Goal: Information Seeking & Learning: Learn about a topic

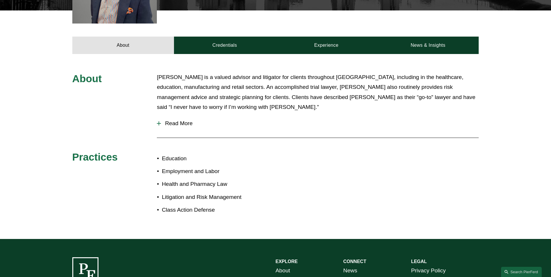
scroll to position [232, 0]
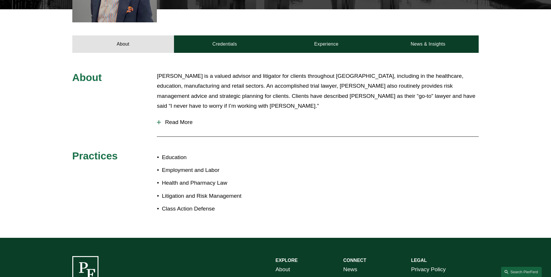
click at [158, 122] on div at bounding box center [159, 122] width 4 height 1
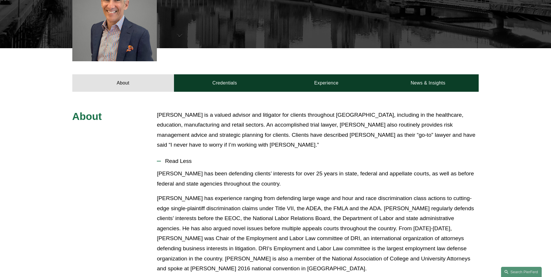
scroll to position [116, 0]
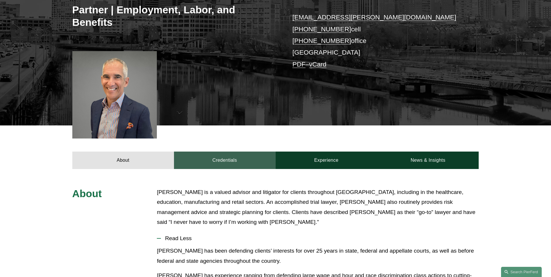
click at [222, 160] on link "Credentials" at bounding box center [225, 160] width 102 height 17
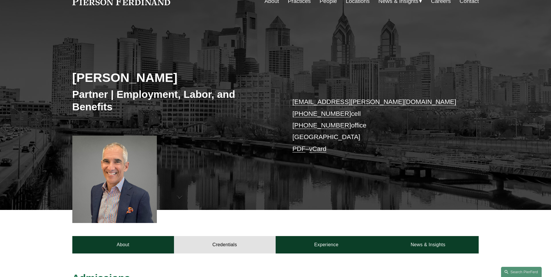
scroll to position [0, 0]
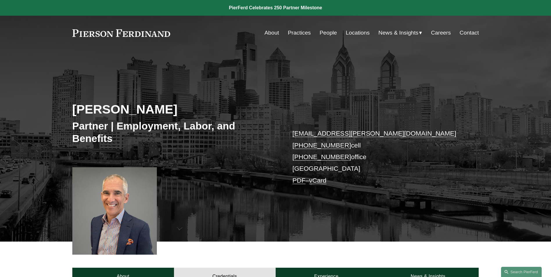
click at [326, 32] on link "People" at bounding box center [327, 32] width 17 height 11
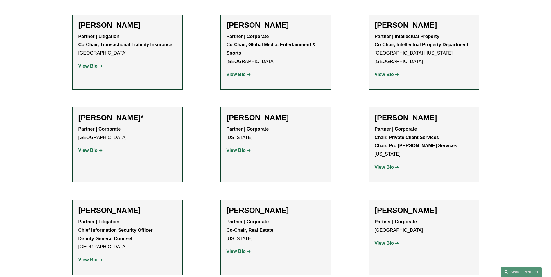
scroll to position [6185, 0]
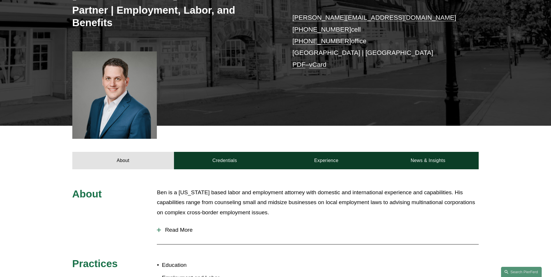
scroll to position [116, 0]
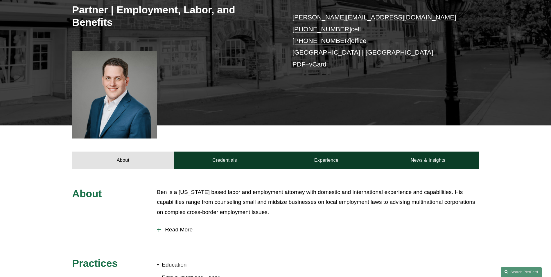
click at [160, 230] on div at bounding box center [159, 229] width 4 height 1
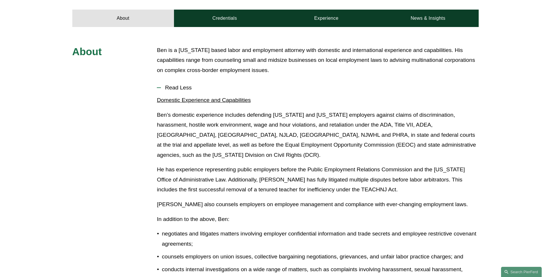
scroll to position [174, 0]
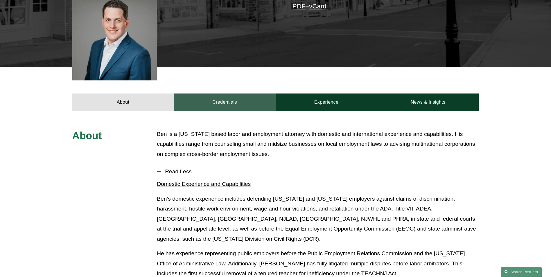
click at [228, 105] on link "Credentials" at bounding box center [225, 101] width 102 height 17
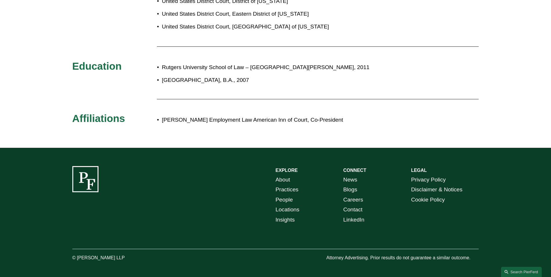
scroll to position [261, 0]
